Goal: Check status: Check status

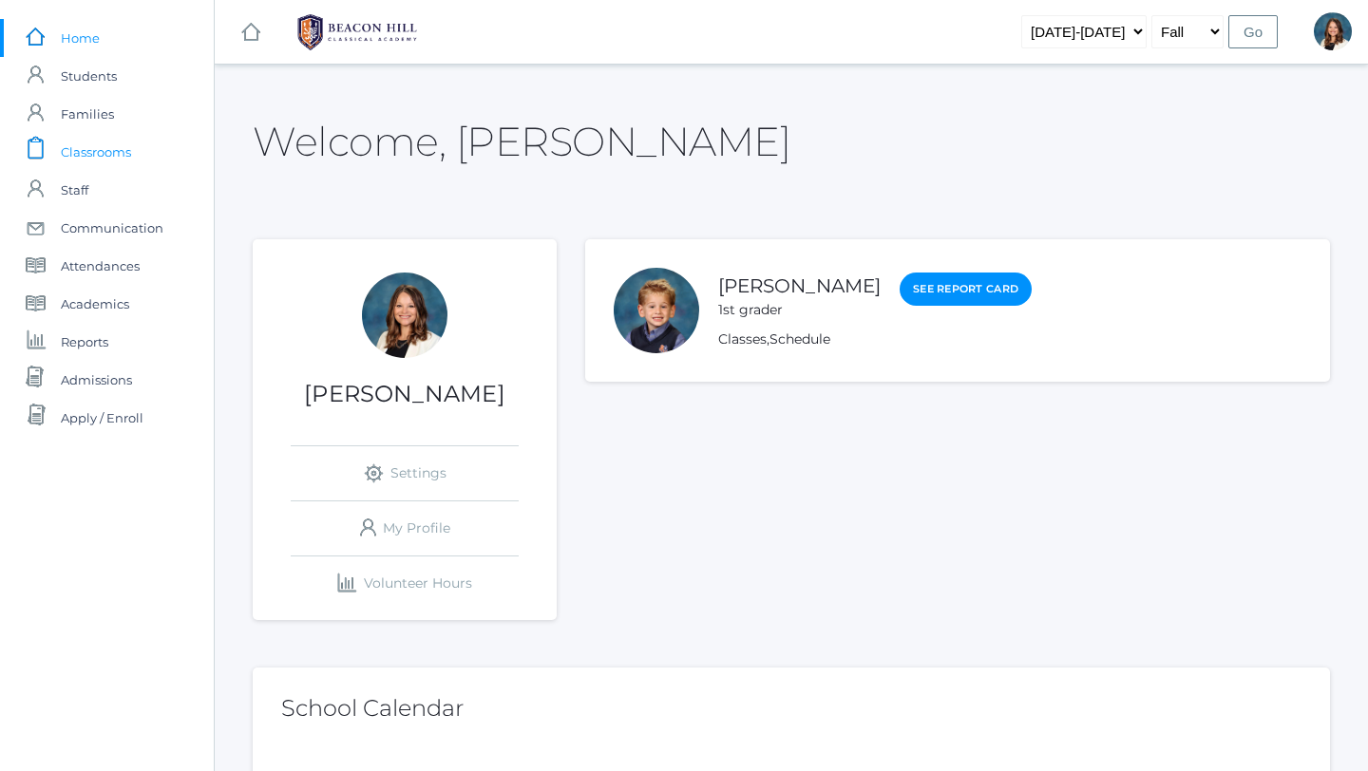
click at [125, 149] on span "Classrooms" at bounding box center [96, 152] width 70 height 38
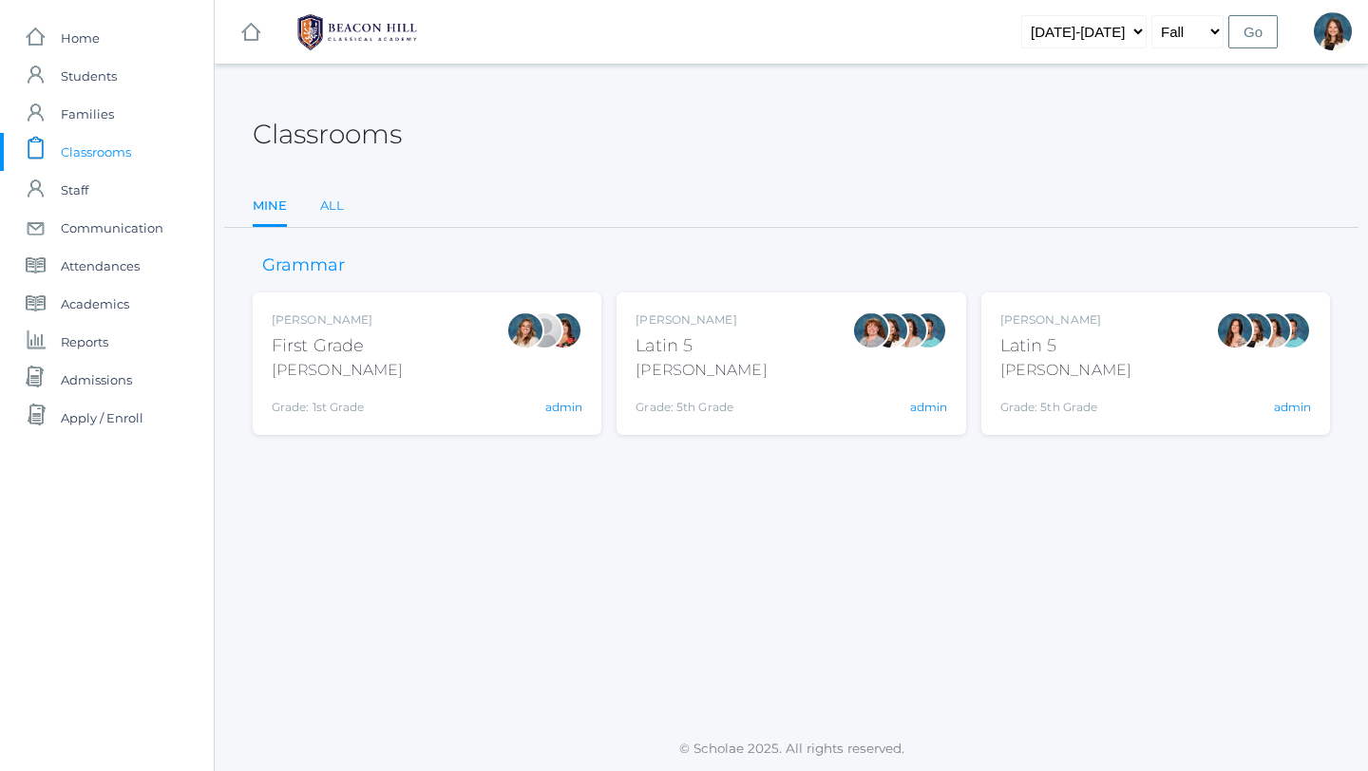
click at [333, 198] on link "All" at bounding box center [332, 206] width 24 height 38
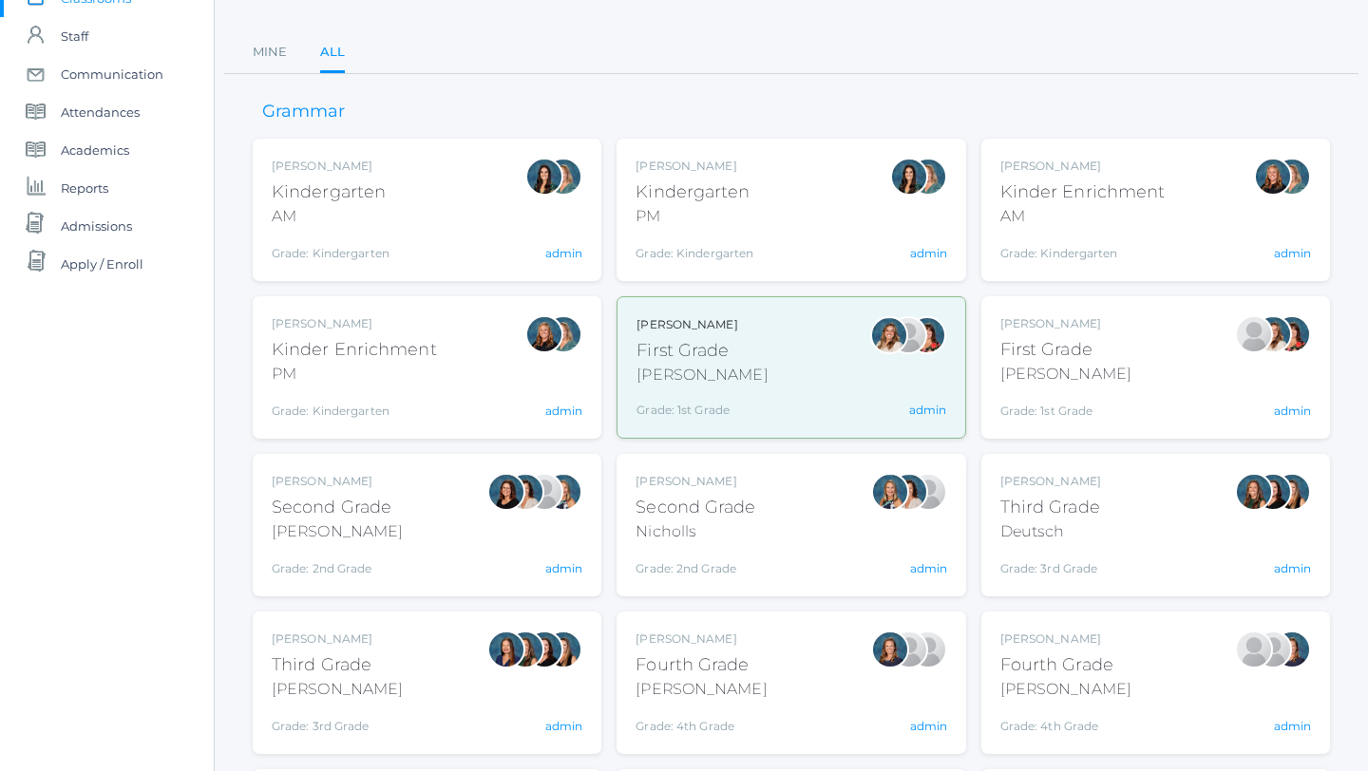
scroll to position [137, 0]
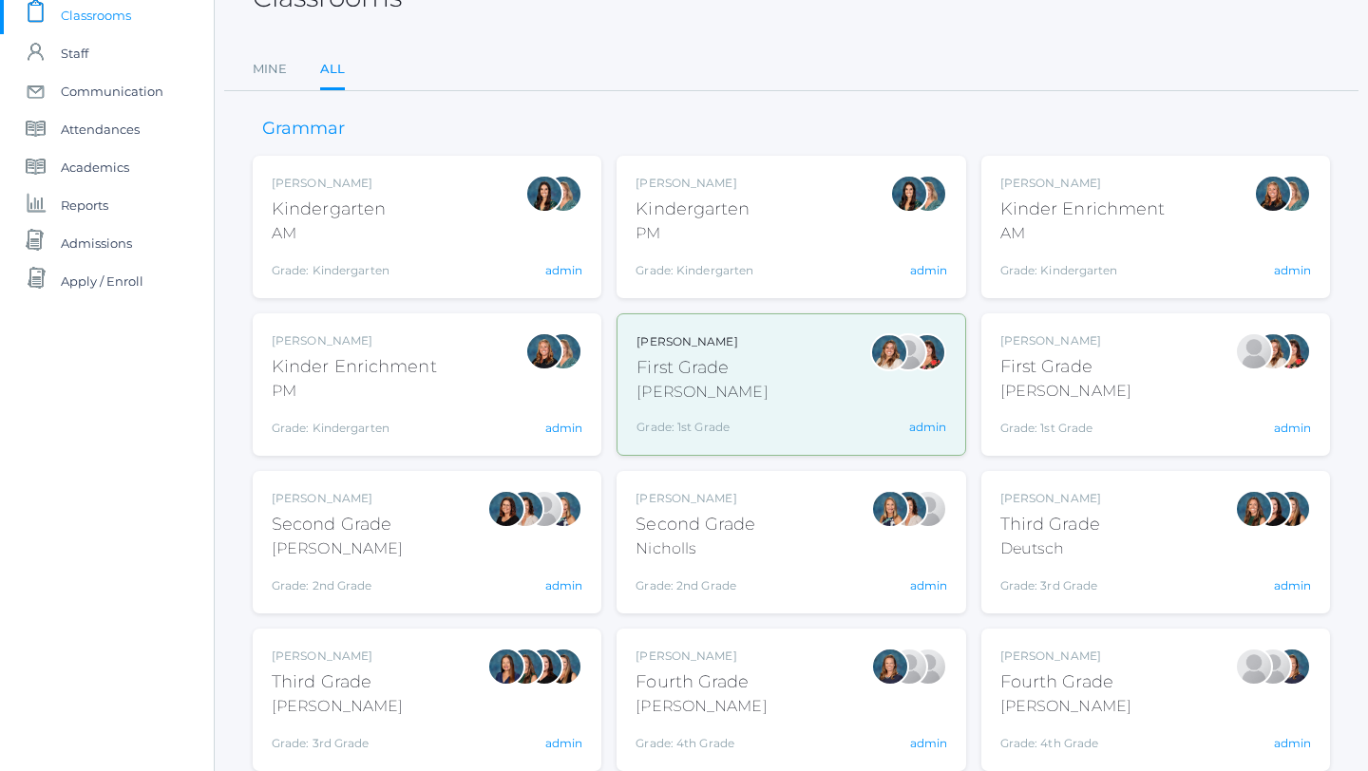
click at [459, 523] on div "Emily Balli Second Grade Balli Grade: 2nd Grade 02LA admin" at bounding box center [427, 542] width 311 height 104
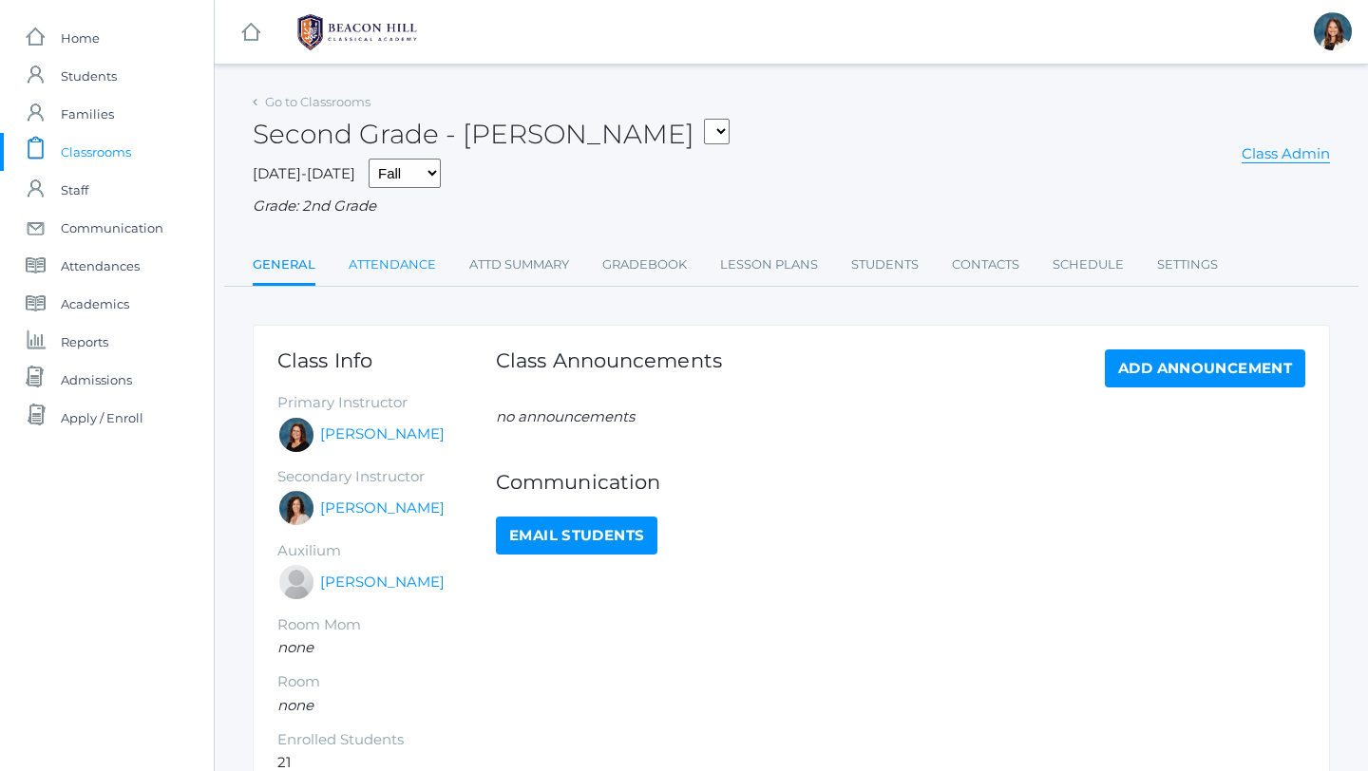
click at [423, 262] on link "Attendance" at bounding box center [392, 265] width 87 height 38
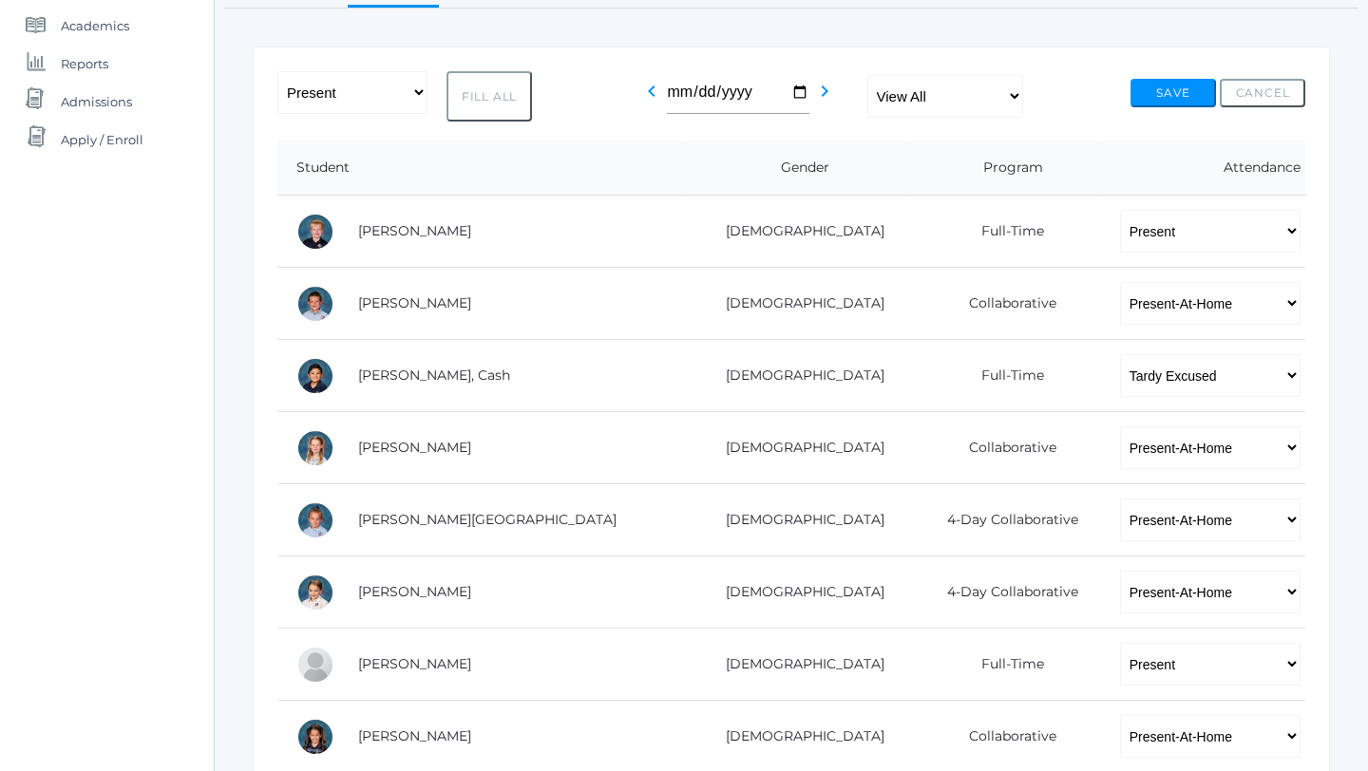
scroll to position [280, 0]
